Goal: Transaction & Acquisition: Purchase product/service

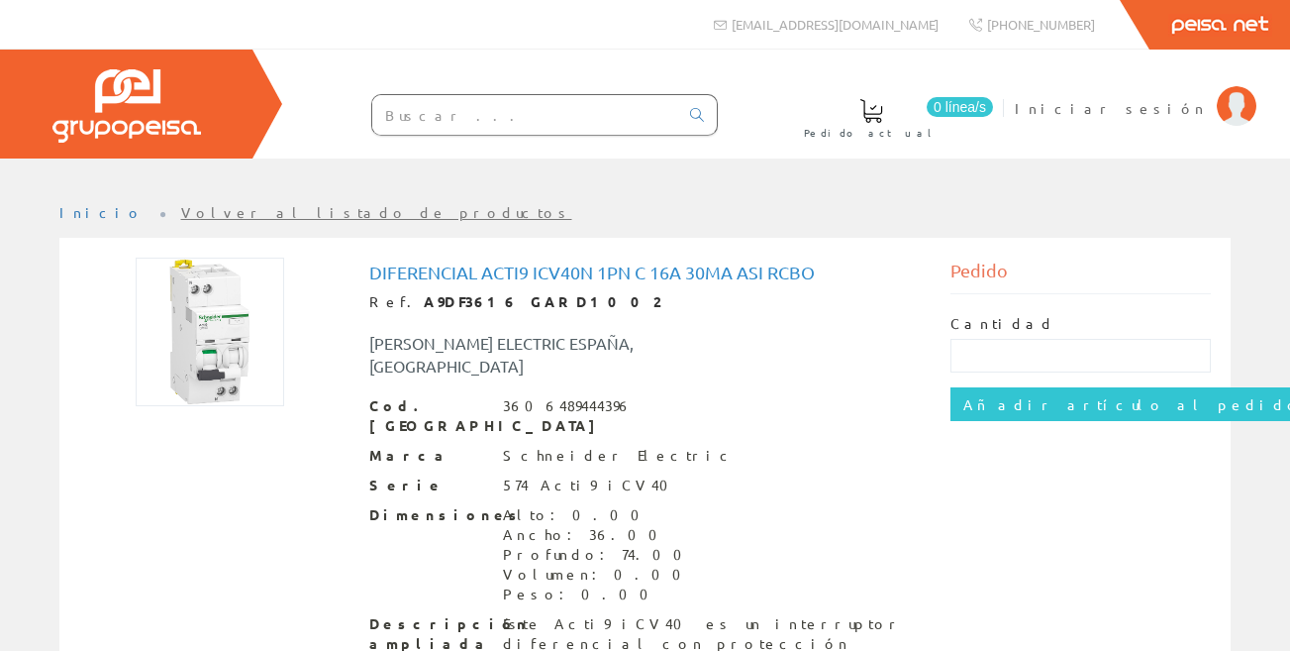
scroll to position [64, 0]
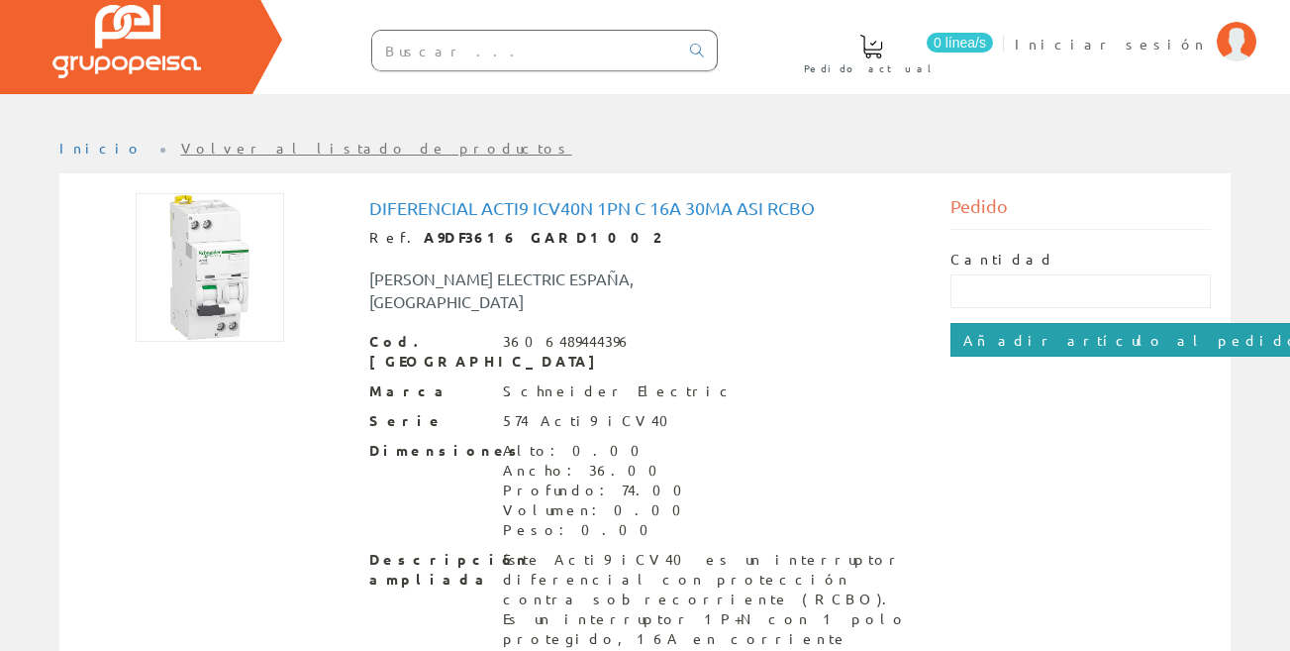
click at [1004, 340] on input "Añadir artículo al pedido" at bounding box center [1133, 340] width 364 height 34
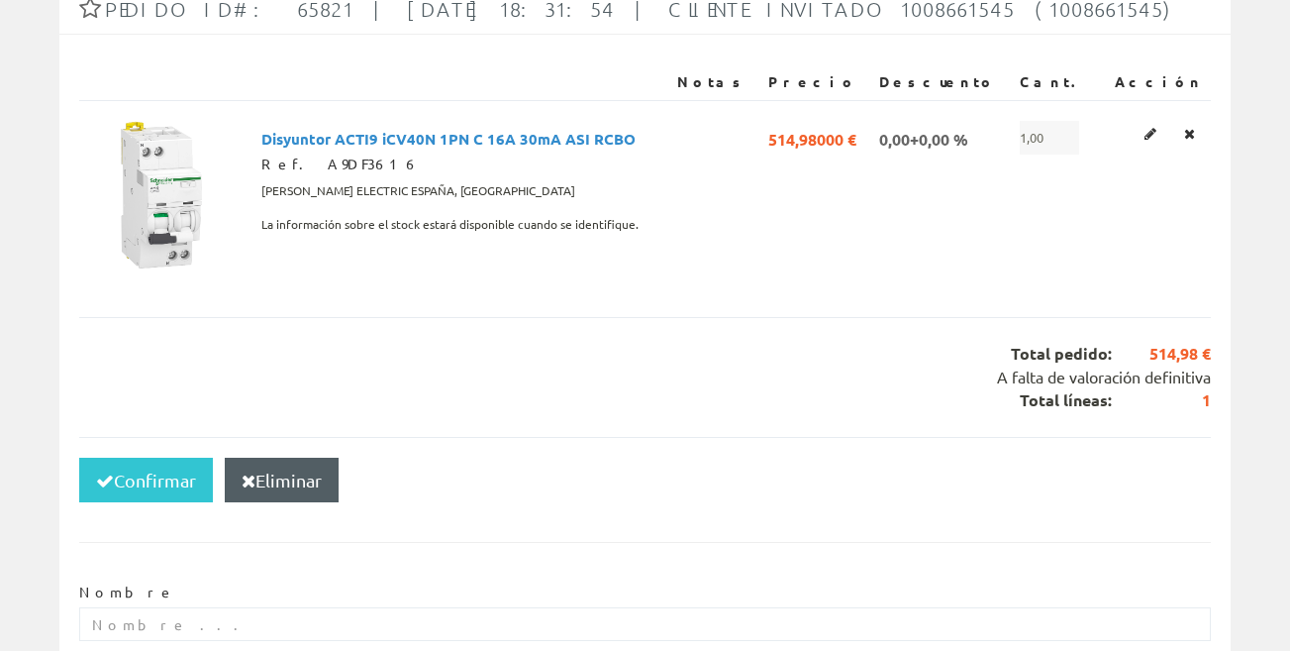
scroll to position [264, 0]
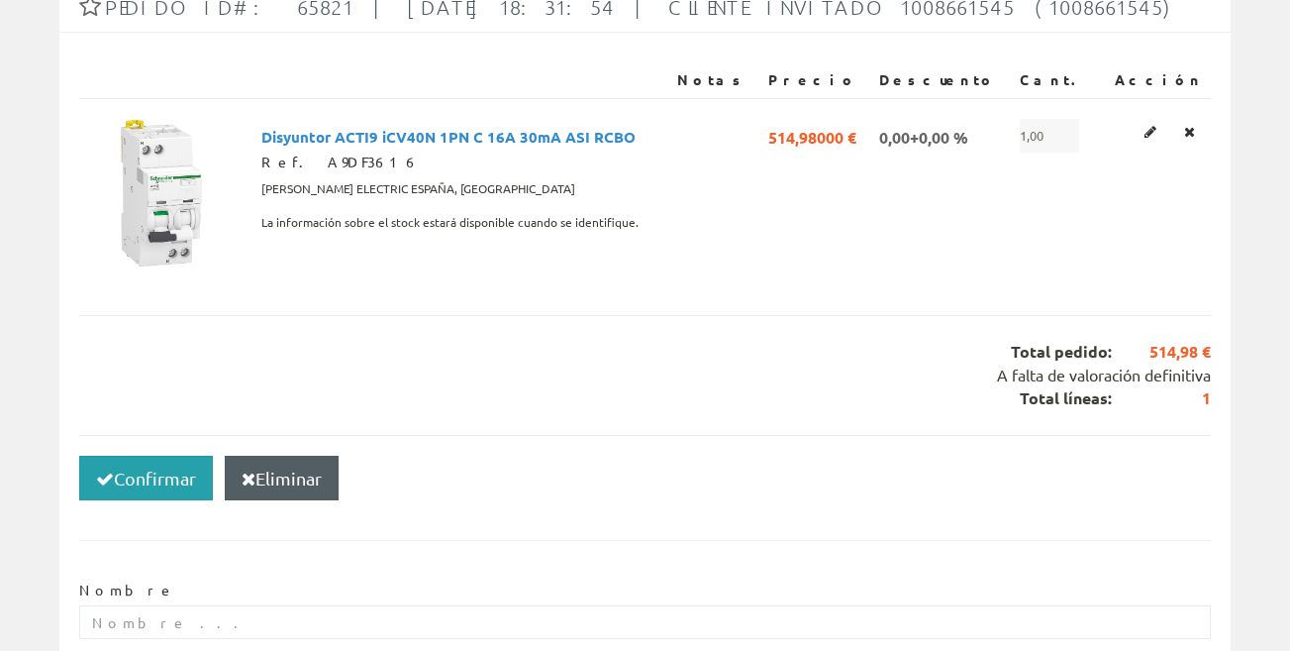
click at [161, 479] on button "Confirmar" at bounding box center [146, 479] width 134 height 46
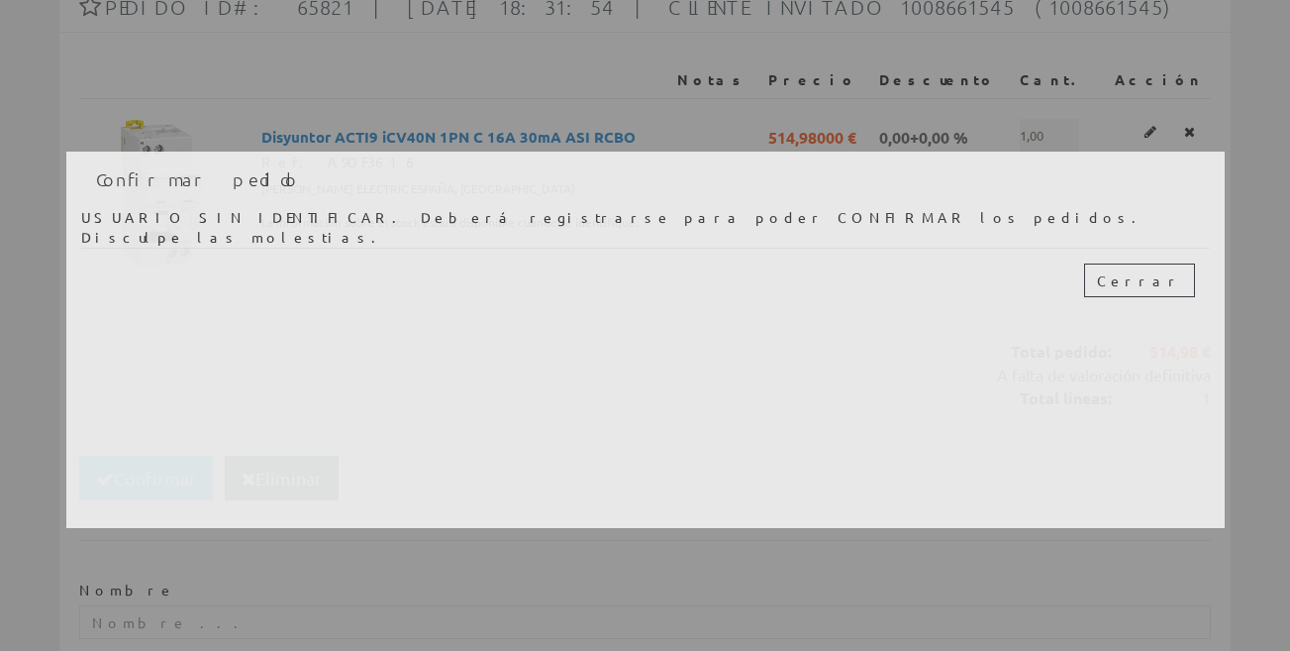
click at [1208, 278] on div "Cerrar" at bounding box center [645, 280] width 1129 height 64
click at [1171, 278] on button "Cerrar" at bounding box center [1139, 280] width 111 height 34
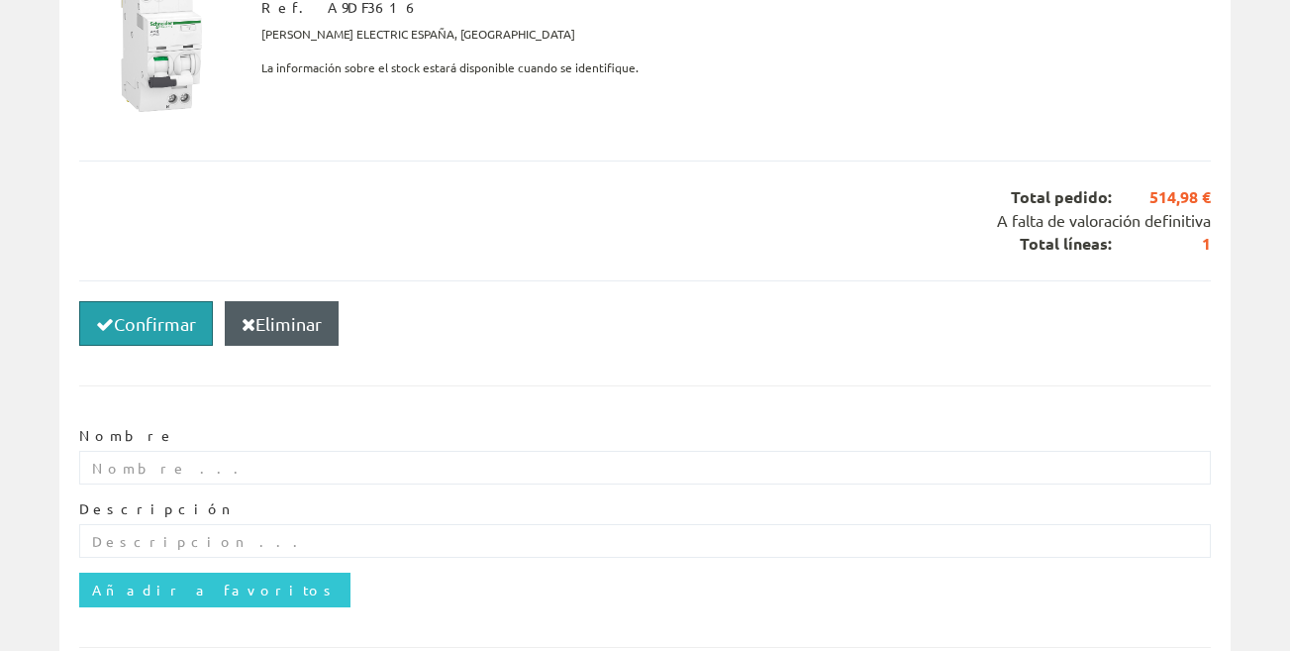
scroll to position [375, 0]
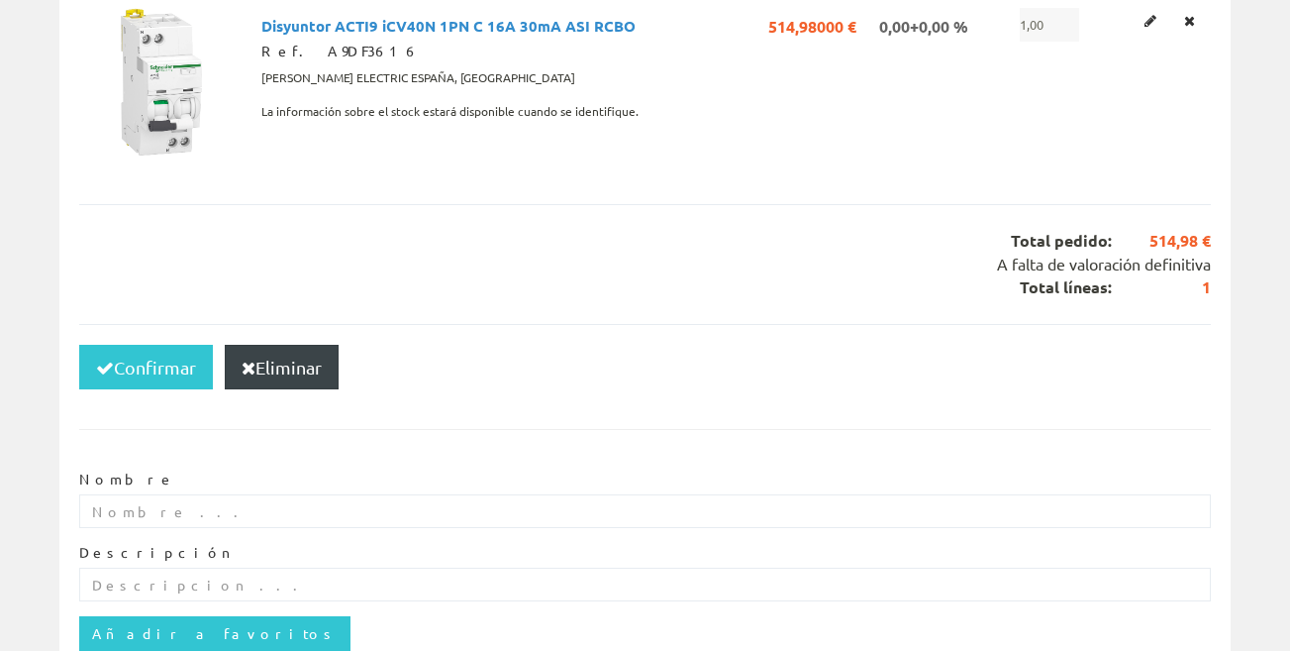
click at [263, 378] on button "Eliminar" at bounding box center [282, 368] width 114 height 46
